Goal: Task Accomplishment & Management: Manage account settings

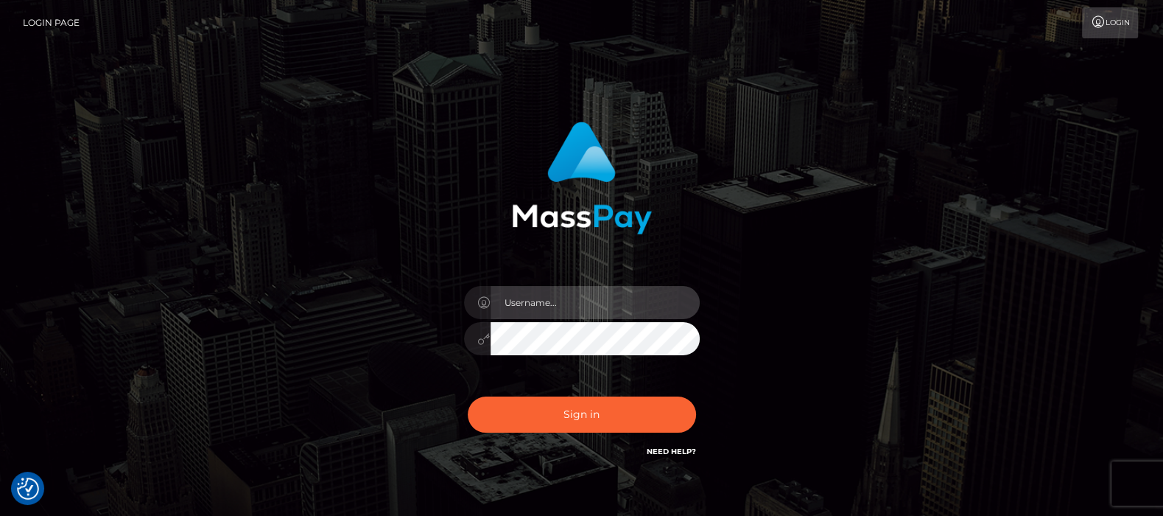
click at [566, 300] on input "text" at bounding box center [595, 302] width 209 height 33
type input "df.es"
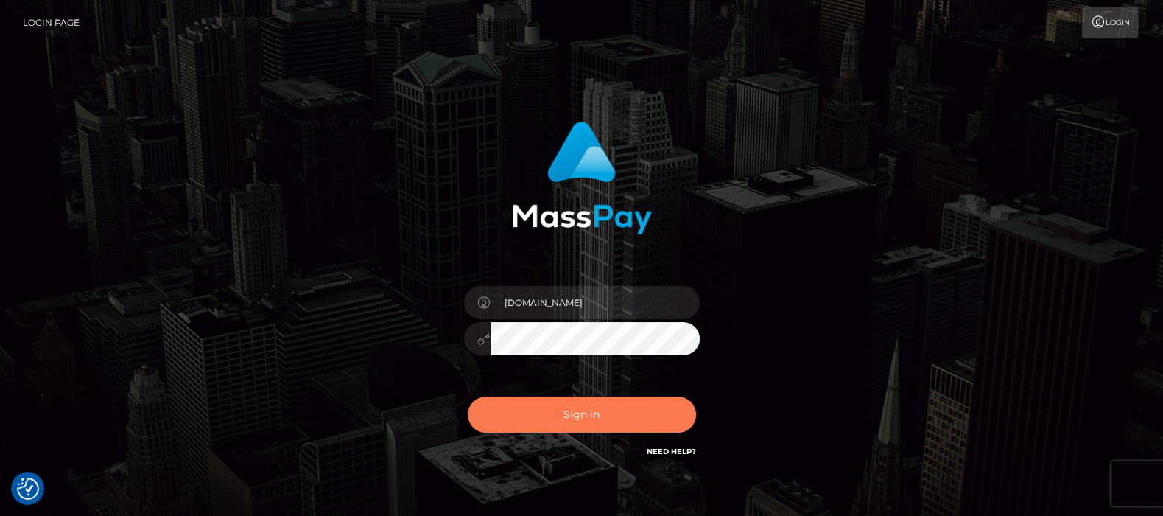
click at [565, 412] on button "Sign in" at bounding box center [582, 414] width 228 height 36
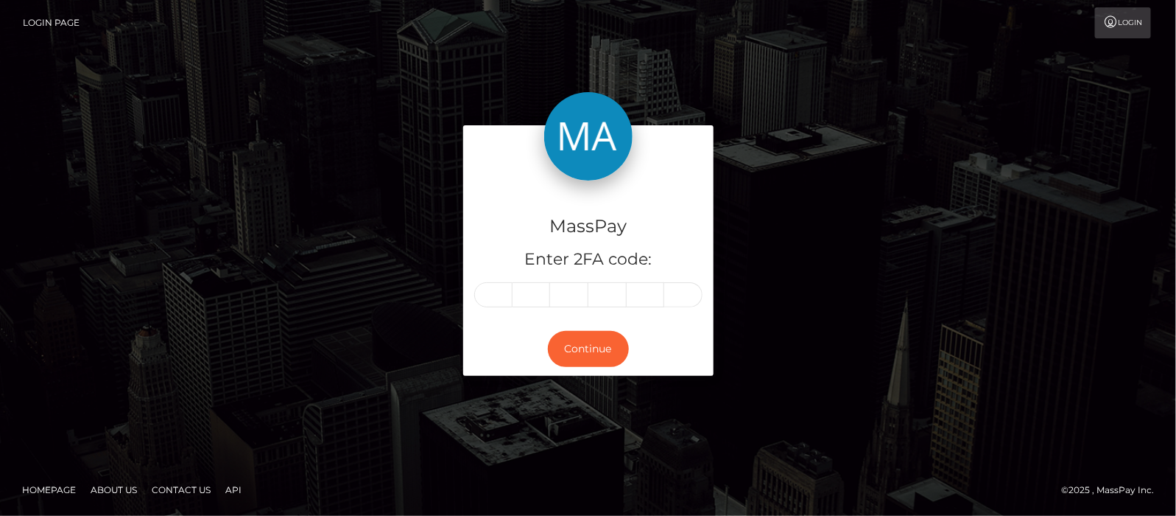
click at [491, 295] on input "text" at bounding box center [493, 294] width 38 height 25
